Goal: Task Accomplishment & Management: Complete application form

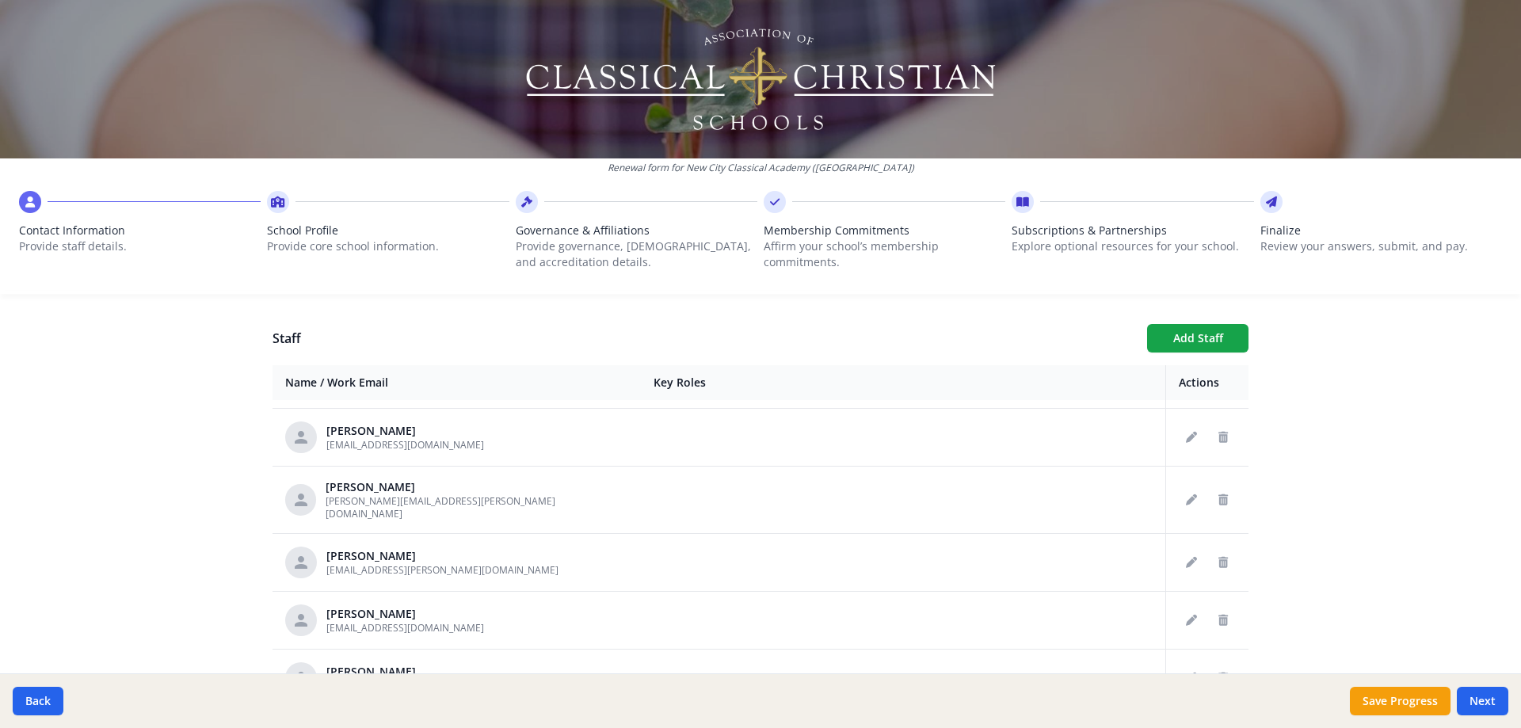
scroll to position [554, 0]
click at [1485, 706] on button "Next" at bounding box center [1482, 701] width 51 height 29
type input "[PHONE_NUMBER]"
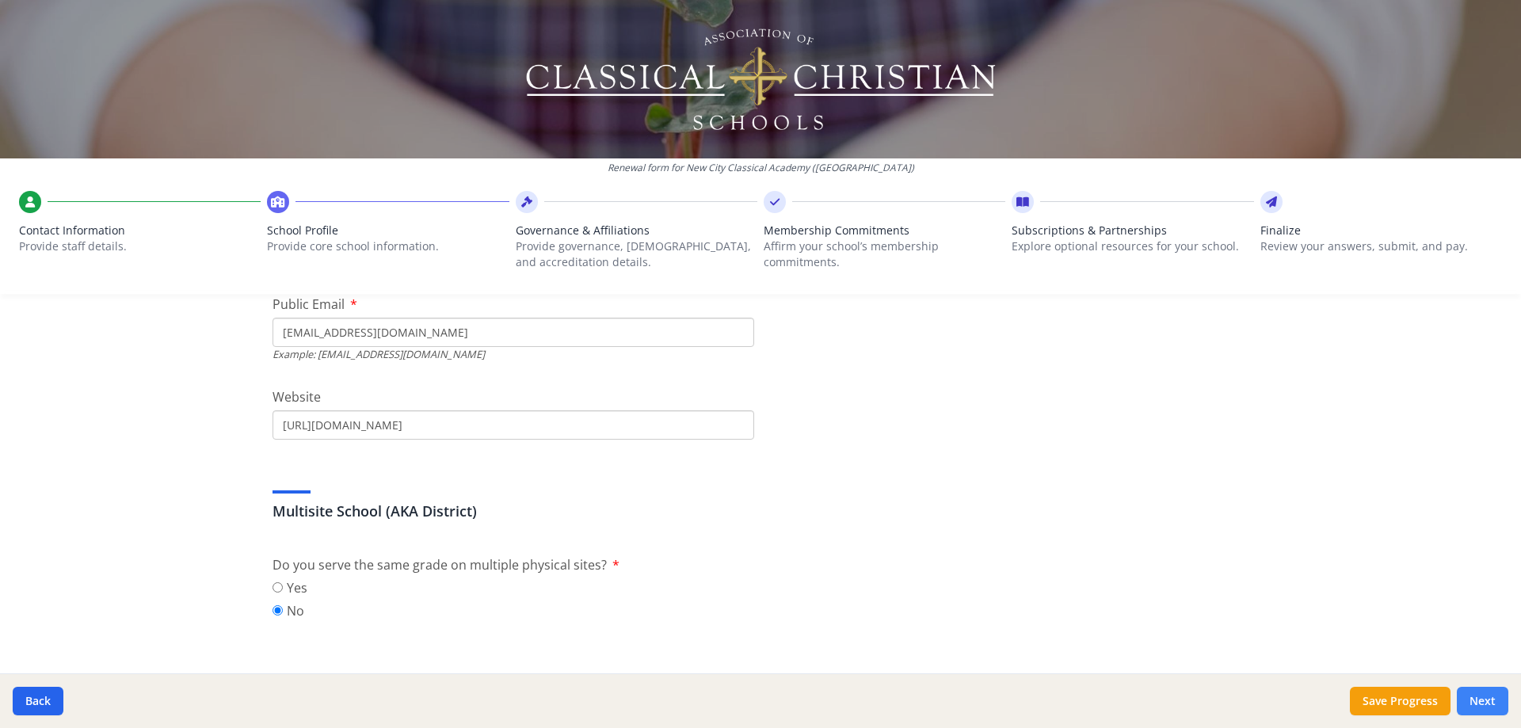
click at [1485, 706] on button "Next" at bounding box center [1482, 701] width 51 height 29
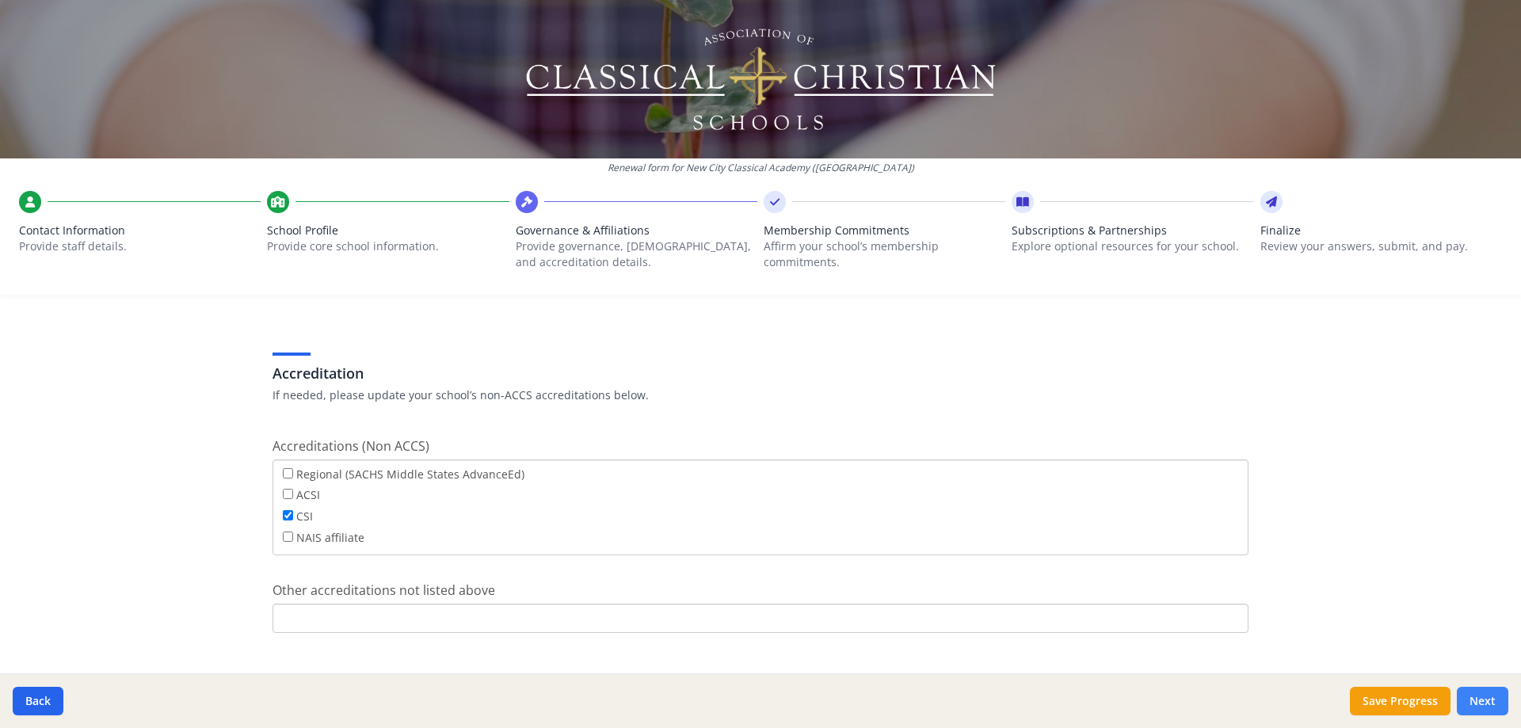
click at [1485, 706] on button "Next" at bounding box center [1482, 701] width 51 height 29
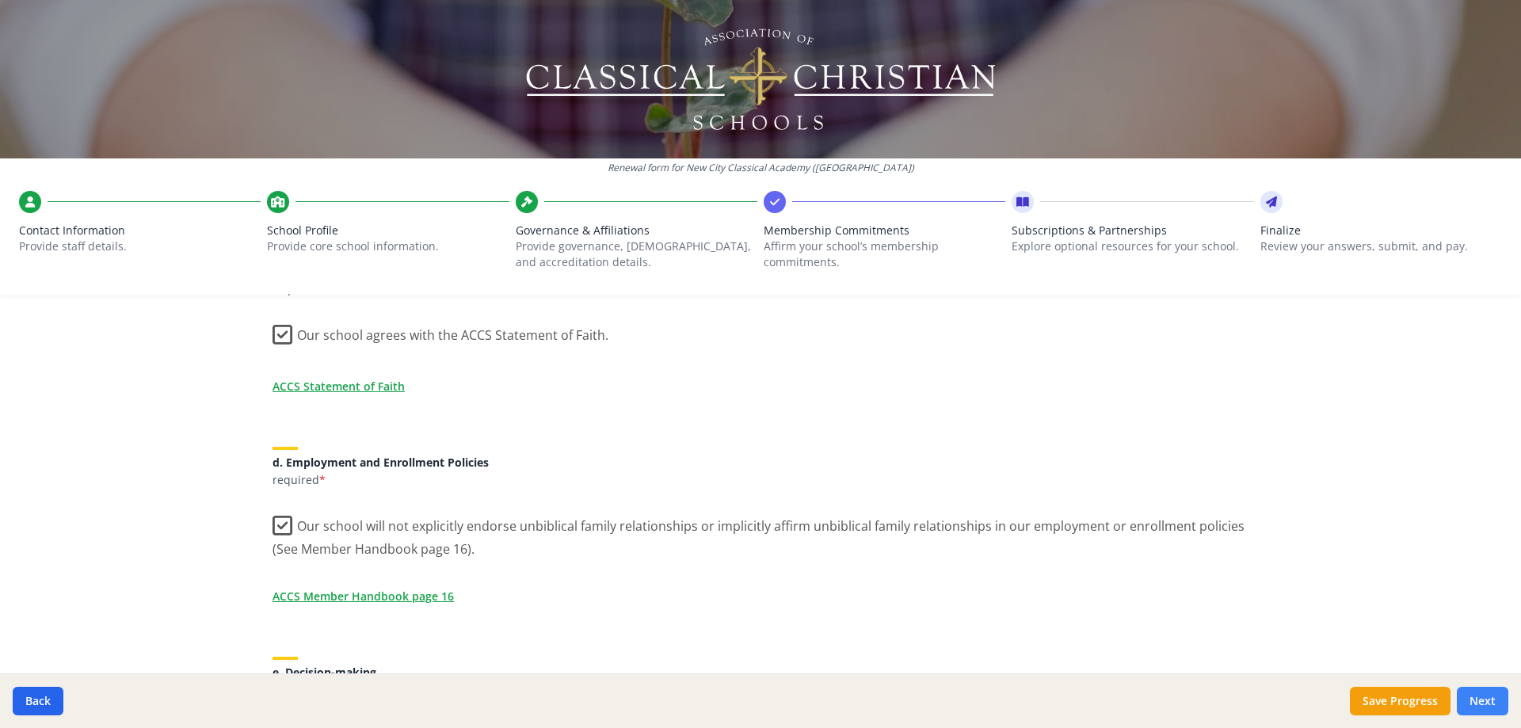
click at [1485, 706] on button "Next" at bounding box center [1482, 701] width 51 height 29
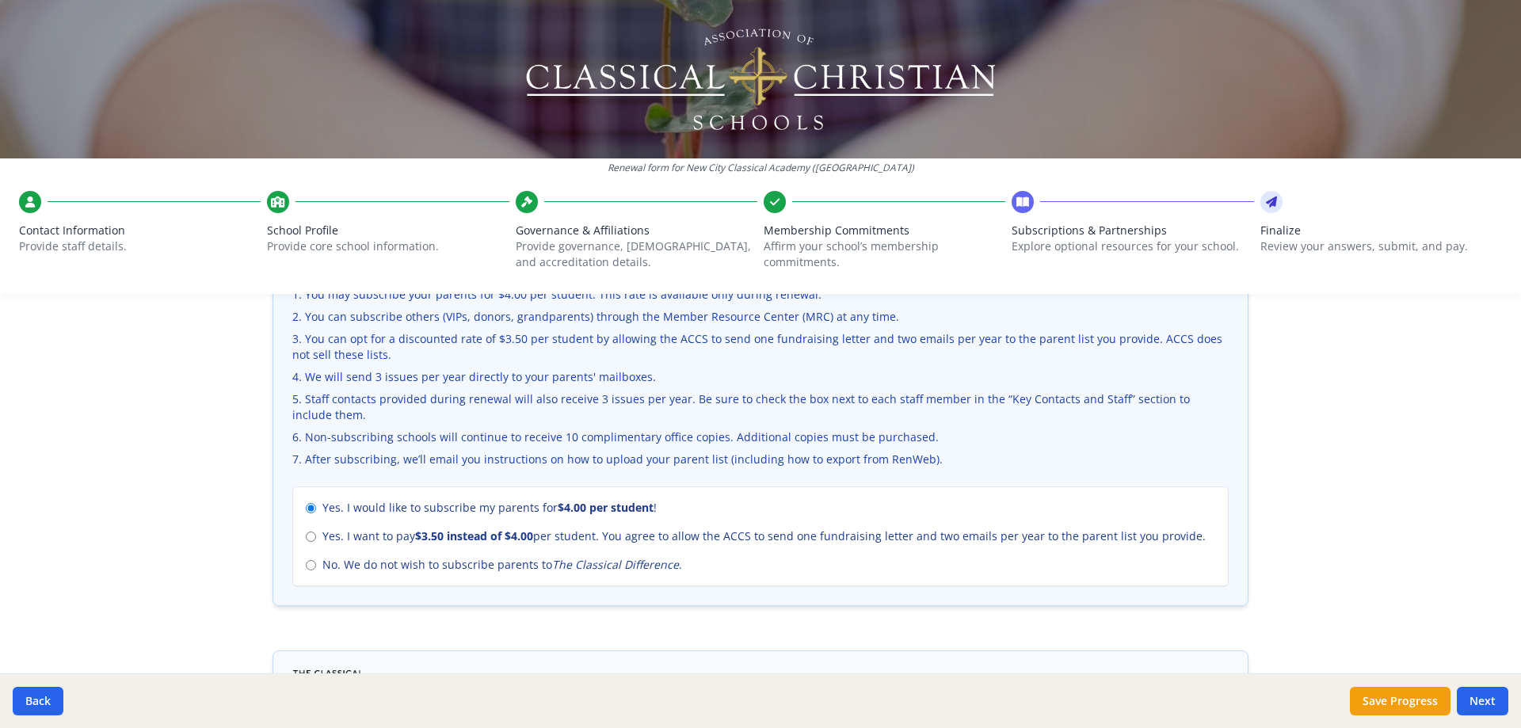
drag, startPoint x: 1485, startPoint y: 706, endPoint x: 1479, endPoint y: 661, distance: 45.6
click at [1479, 661] on div "Renewal form for New City Classical Academy ([GEOGRAPHIC_DATA]) Contact Informa…" at bounding box center [760, 364] width 1521 height 728
click at [1479, 699] on button "Next" at bounding box center [1482, 701] width 51 height 29
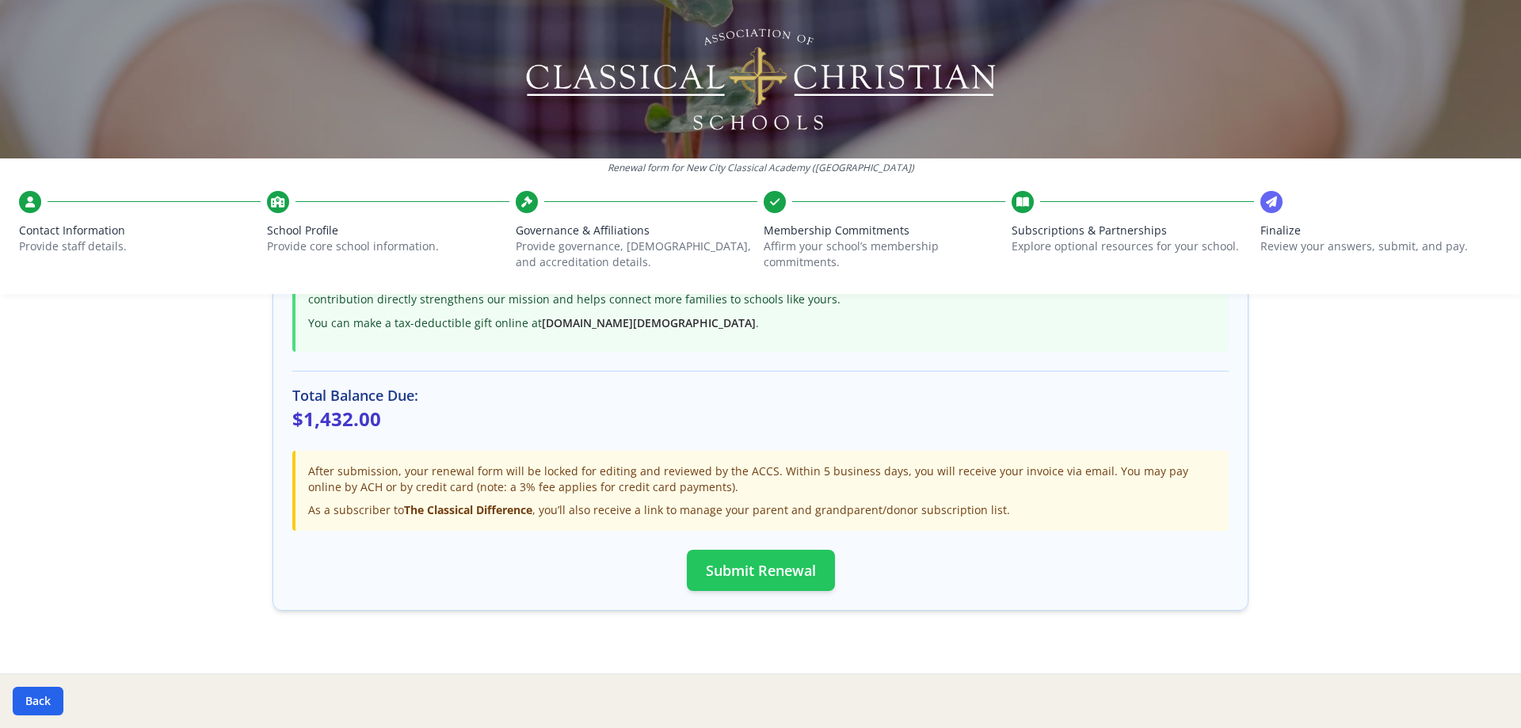
scroll to position [452, 0]
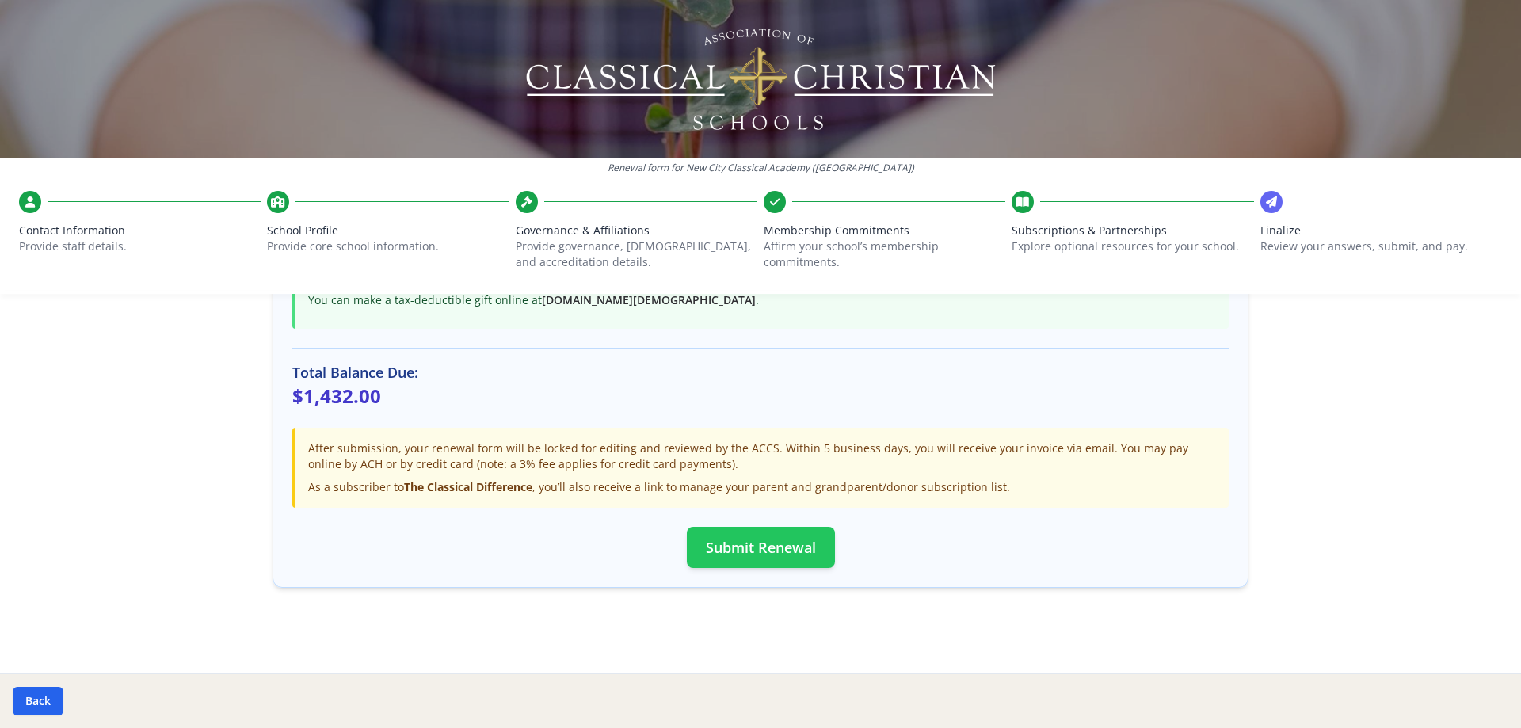
click at [761, 554] on button "Submit Renewal" at bounding box center [761, 547] width 148 height 41
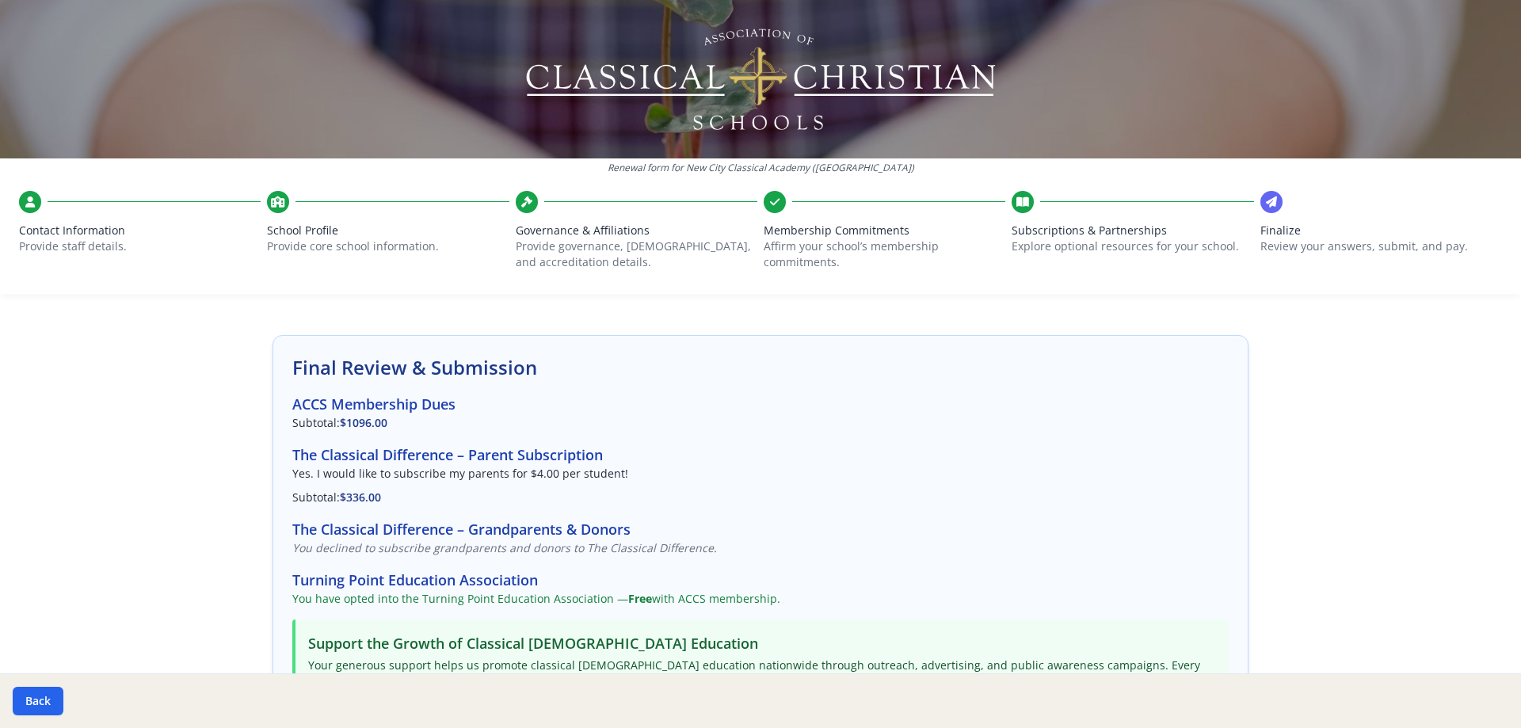
scroll to position [0, 0]
